Goal: Find specific page/section: Find specific page/section

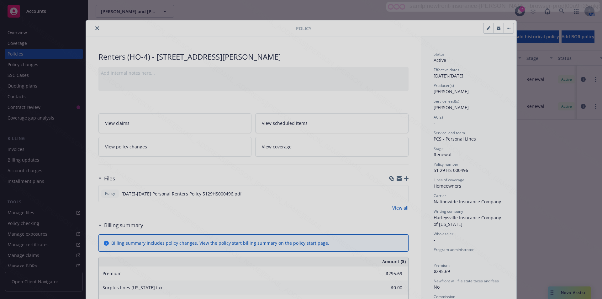
click at [94, 30] on div at bounding box center [301, 149] width 602 height 299
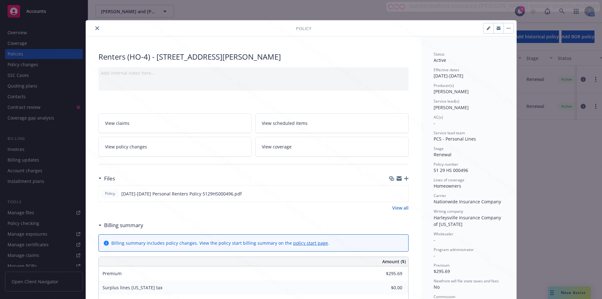
click at [397, 56] on div "Renters (HO-4) - [STREET_ADDRESS][PERSON_NAME]" at bounding box center [253, 56] width 310 height 11
click at [95, 28] on icon "close" at bounding box center [97, 28] width 4 height 4
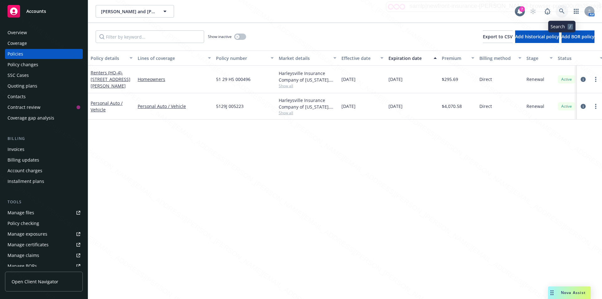
click at [561, 8] on icon at bounding box center [562, 11] width 6 height 6
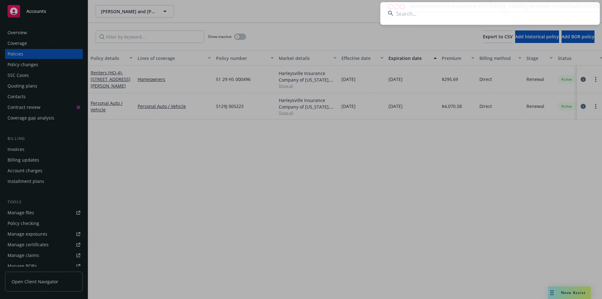
click at [442, 12] on input at bounding box center [490, 13] width 220 height 23
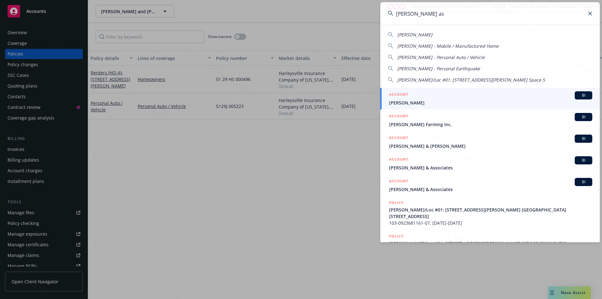
type input "[PERSON_NAME] as"
click at [428, 103] on span "[PERSON_NAME]" at bounding box center [490, 102] width 203 height 7
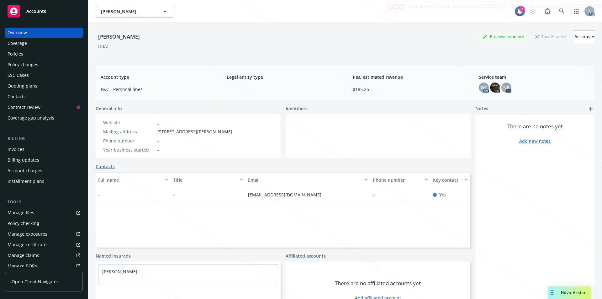
click at [23, 56] on div "Policies" at bounding box center [44, 54] width 73 height 10
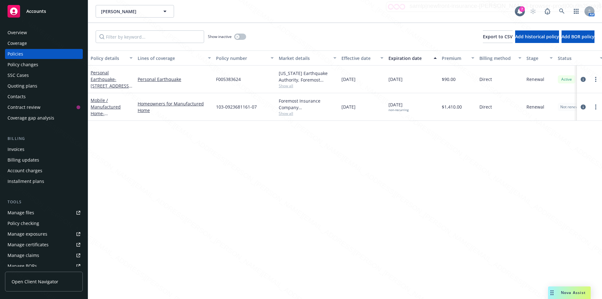
click at [20, 33] on div "Overview" at bounding box center [17, 33] width 19 height 10
